Goal: Information Seeking & Learning: Understand process/instructions

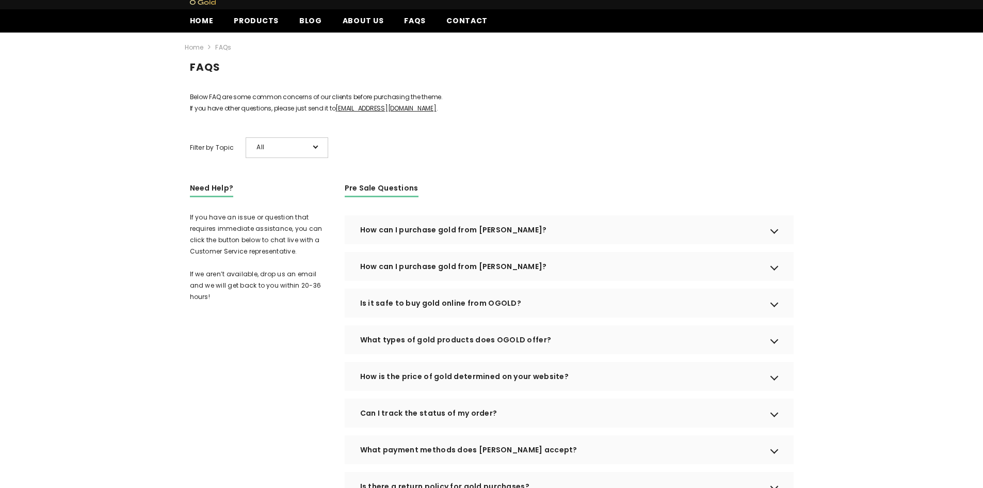
scroll to position [52, 0]
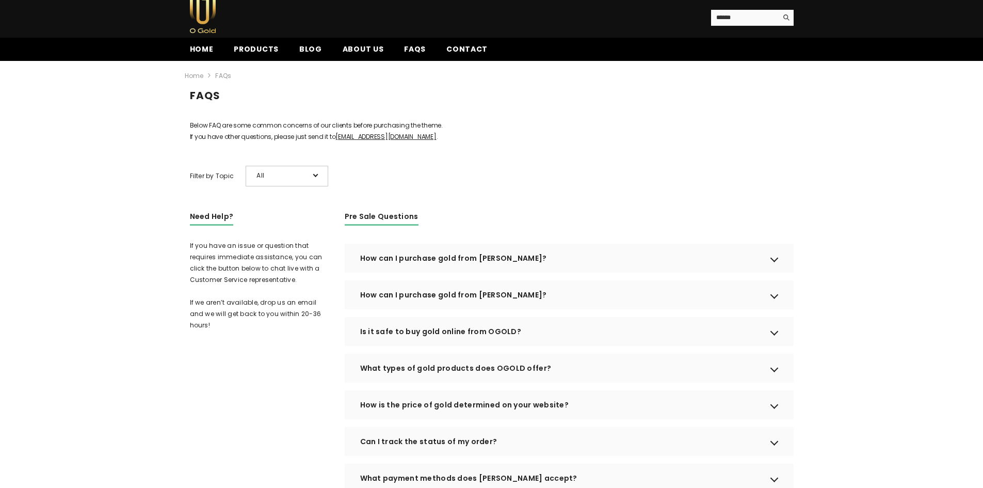
click at [575, 272] on div "How can I purchase gold from OGOLD?" at bounding box center [569, 258] width 449 height 29
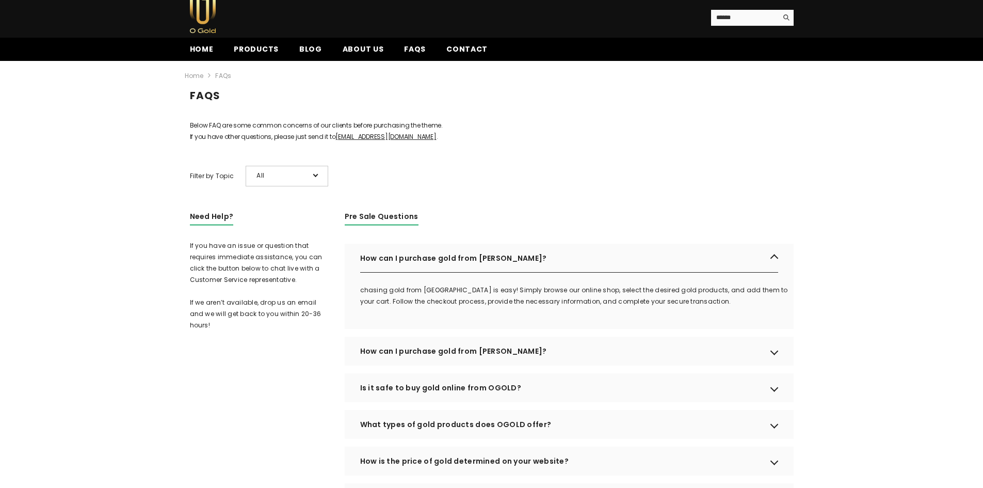
click at [575, 272] on div "How can I purchase gold from OGOLD?" at bounding box center [569, 258] width 449 height 29
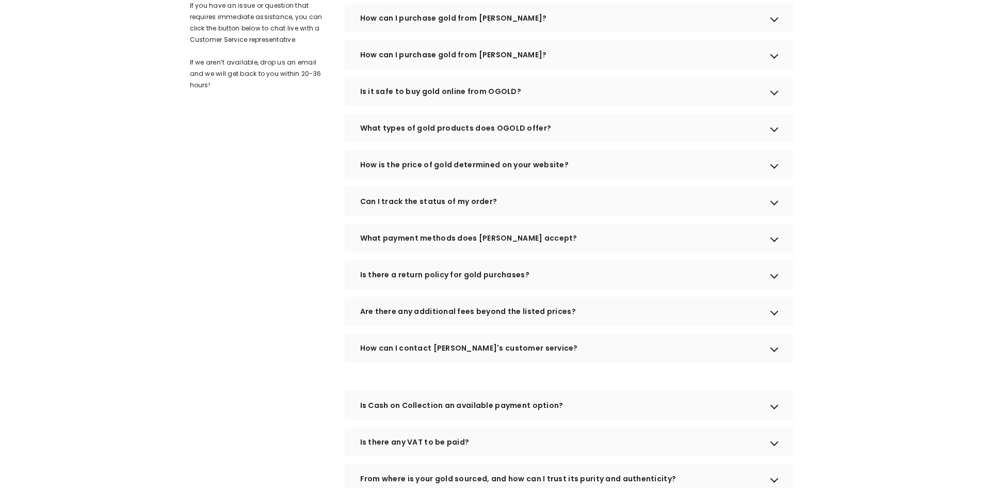
scroll to position [310, 0]
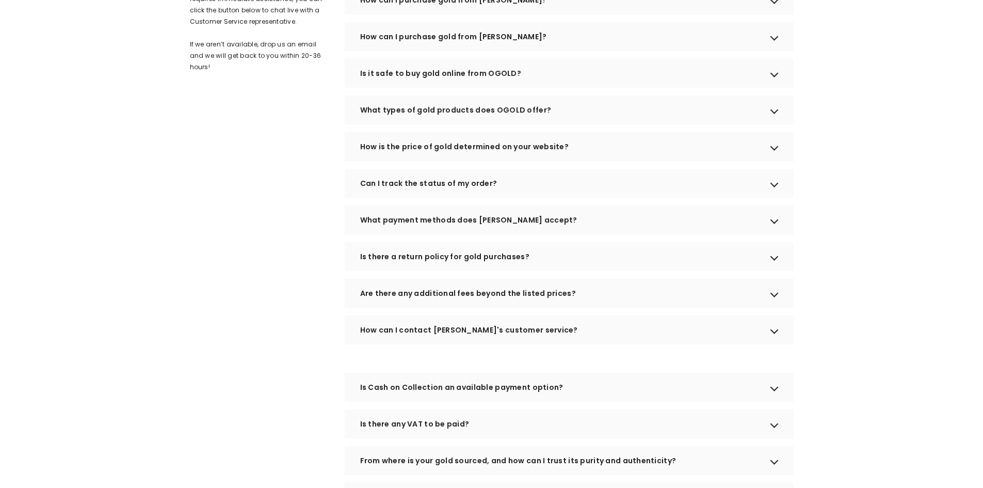
click at [591, 229] on div "What payment methods does OGOLD accept?" at bounding box center [569, 219] width 449 height 29
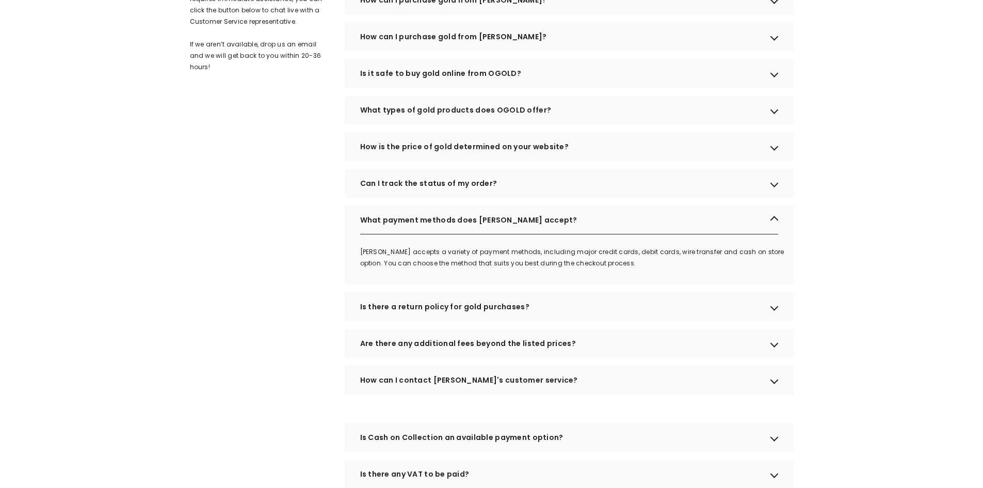
click at [591, 229] on div "What payment methods does OGOLD accept?" at bounding box center [569, 219] width 449 height 29
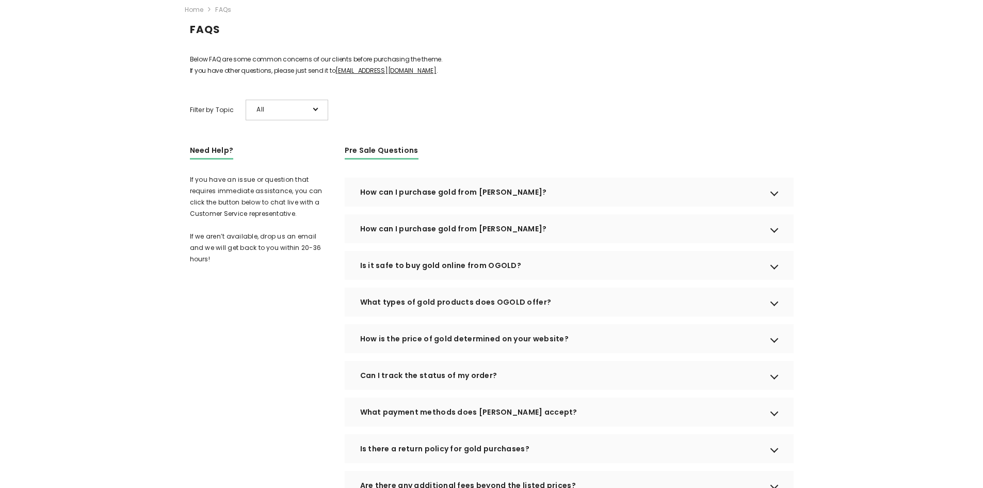
scroll to position [52, 0]
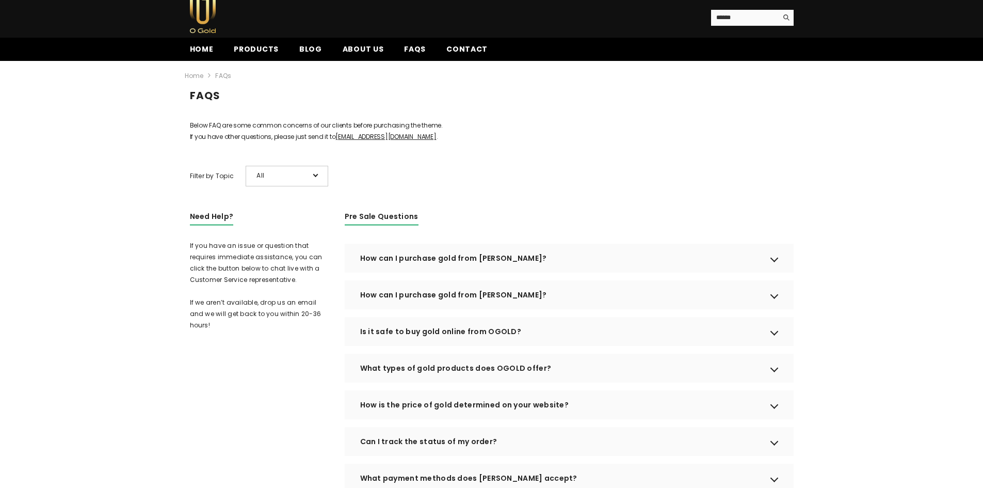
click at [250, 184] on div "All" at bounding box center [287, 176] width 83 height 21
click at [266, 186] on div "All" at bounding box center [287, 176] width 83 height 21
